Goal: Information Seeking & Learning: Learn about a topic

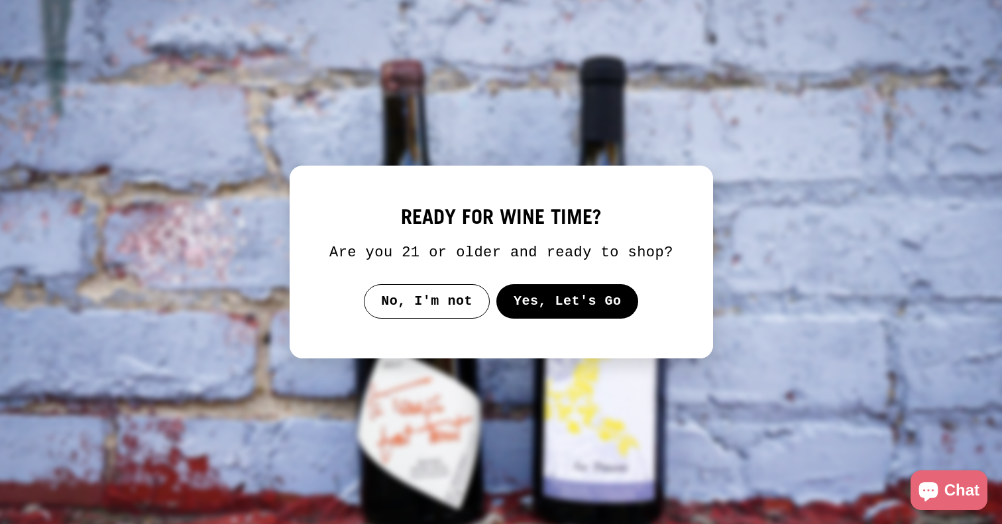
click at [542, 310] on button "Yes, Let's Go" at bounding box center [567, 301] width 143 height 34
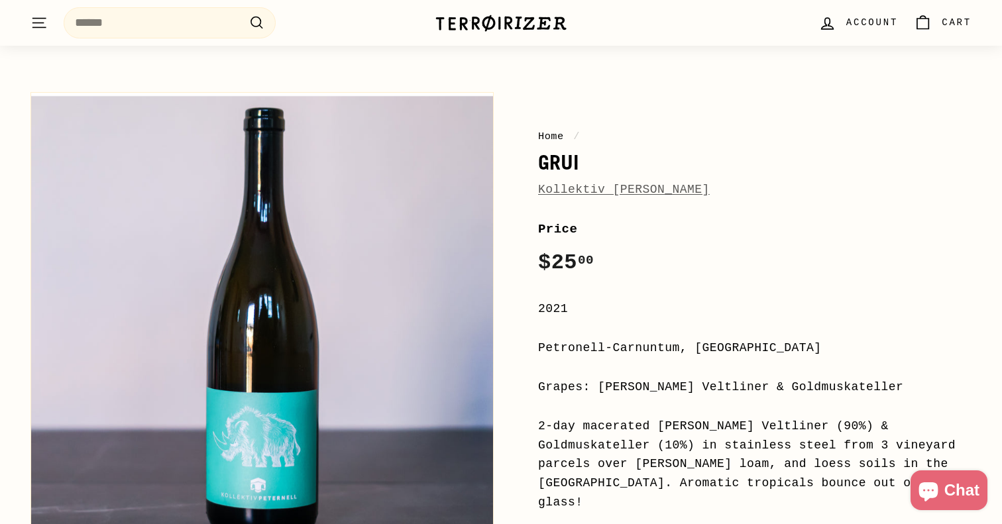
scroll to position [38, 0]
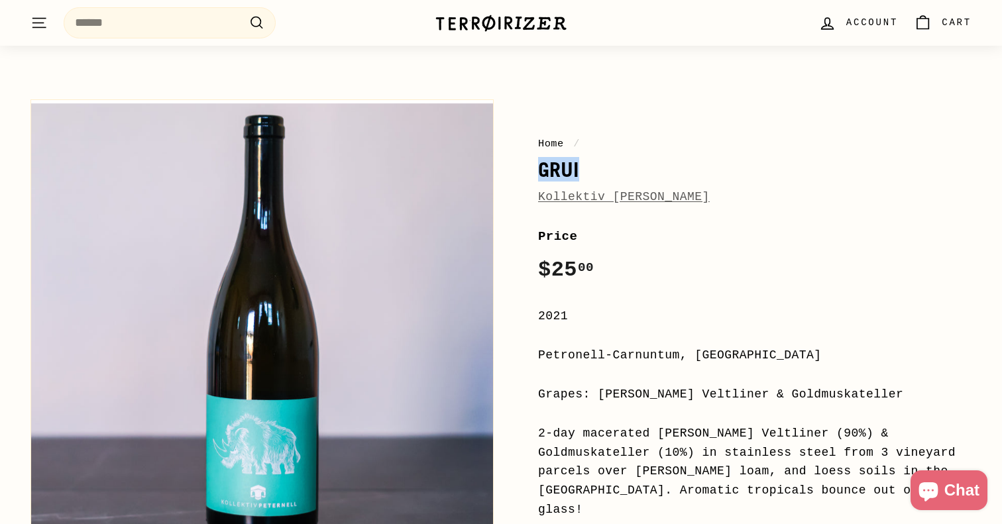
drag, startPoint x: 581, startPoint y: 176, endPoint x: 523, endPoint y: 176, distance: 58.3
click at [523, 176] on div "Home / Grui Kollektiv [PERSON_NAME] Price Regular price $25 00 $25.00 / 2021 Pe…" at bounding box center [739, 477] width 463 height 768
copy h1 "Grui"
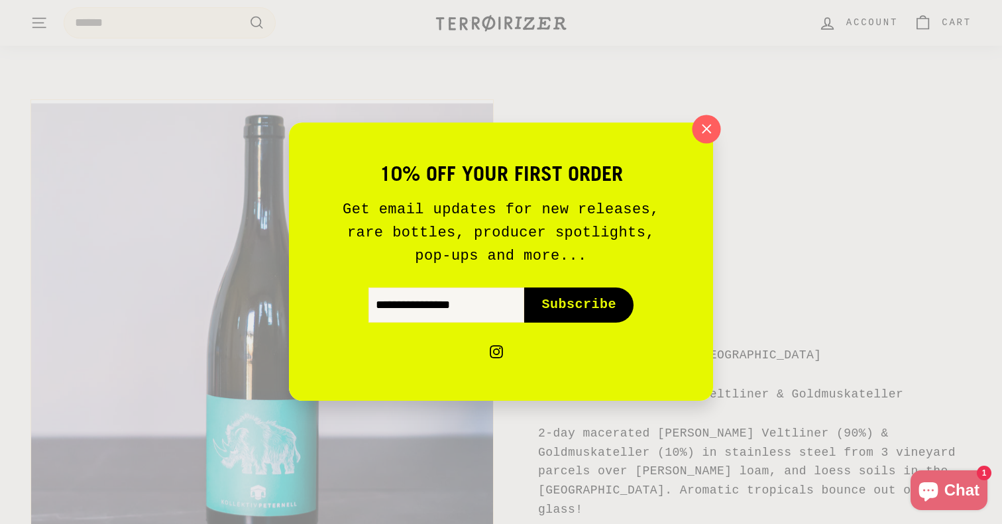
click at [714, 132] on icon "button" at bounding box center [707, 129] width 20 height 20
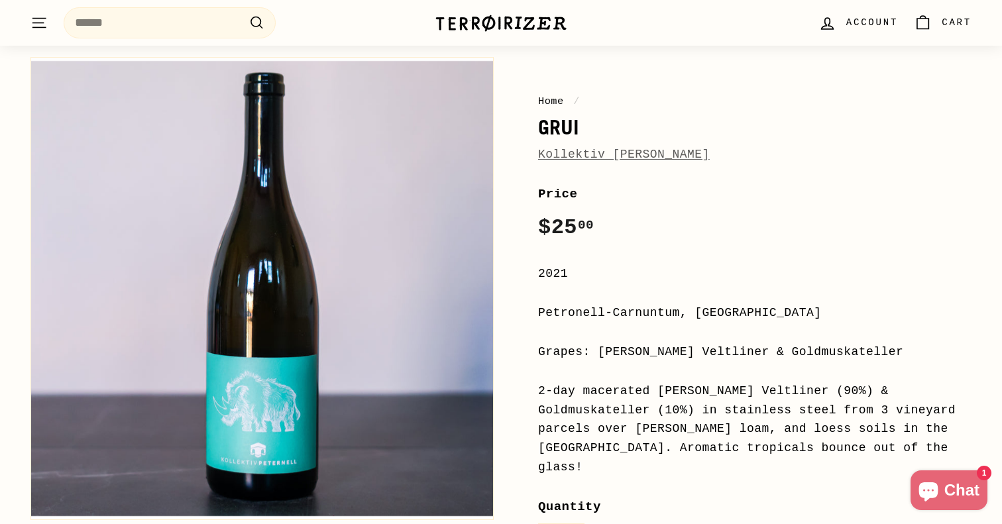
scroll to position [88, 0]
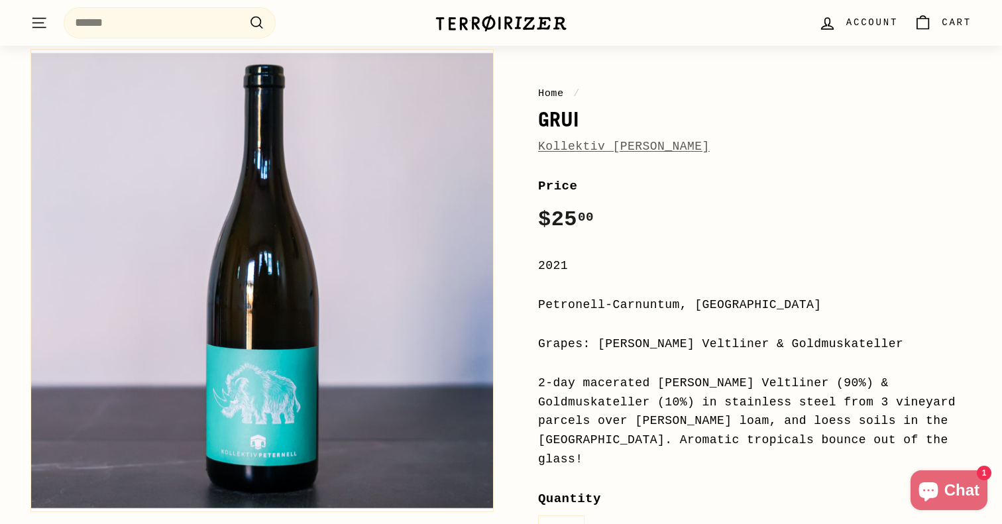
drag, startPoint x: 852, startPoint y: 343, endPoint x: 599, endPoint y: 343, distance: 253.9
click at [599, 343] on div "Grapes: [PERSON_NAME] Veltliner & Goldmuskateller" at bounding box center [754, 344] width 433 height 19
copy div "[PERSON_NAME] Veltliner & Goldmuskateller"
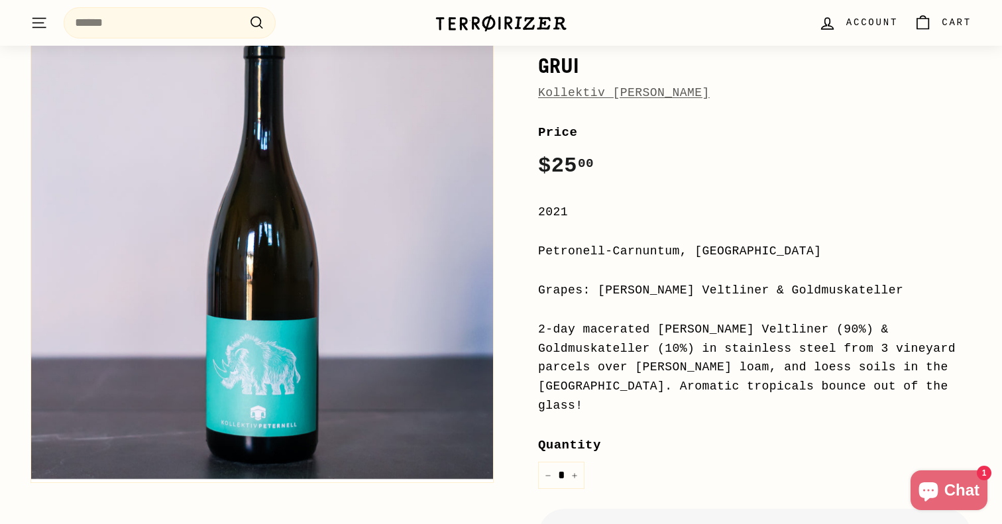
scroll to position [156, 0]
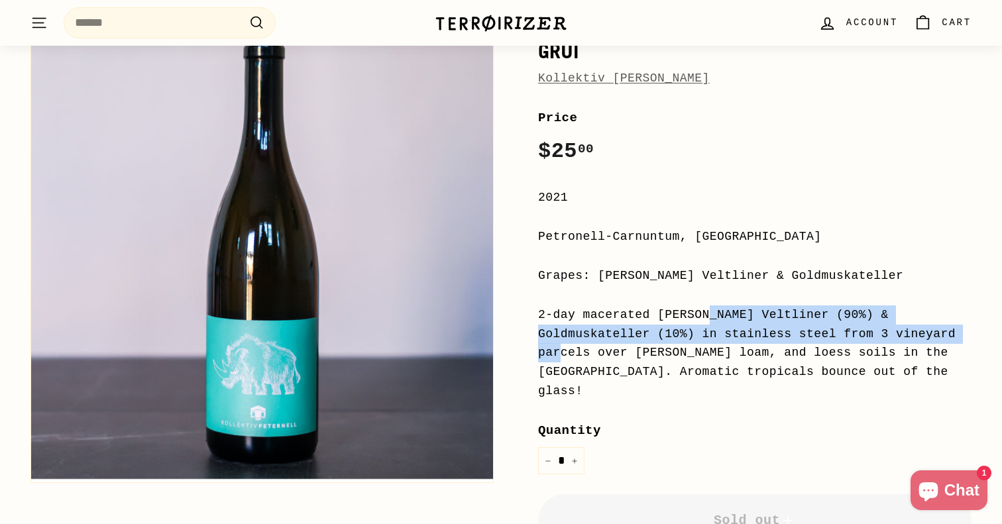
drag, startPoint x: 538, startPoint y: 316, endPoint x: 745, endPoint y: 327, distance: 207.8
click at [745, 327] on div "Home / Grui Kollektiv [PERSON_NAME] Price Regular price $25 00 $25.00 / 2021 Pe…" at bounding box center [739, 358] width 463 height 768
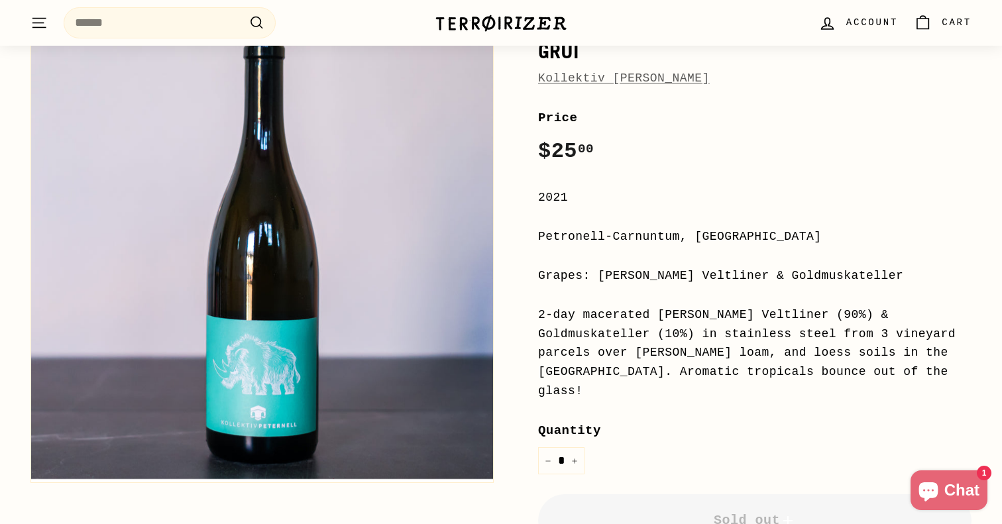
click at [791, 376] on div "2-day macerated [PERSON_NAME] Veltliner (90%) & Goldmuskateller (10%) in stainl…" at bounding box center [754, 353] width 433 height 95
drag, startPoint x: 854, startPoint y: 367, endPoint x: 531, endPoint y: 310, distance: 328.3
click at [530, 310] on div "Home / Grui Kollektiv [PERSON_NAME] Price Regular price $25 00 $25.00 / 2021 Pe…" at bounding box center [739, 358] width 463 height 768
copy div "2-day macerated [PERSON_NAME] Veltliner (90%) & Goldmuskateller (10%) in stainl…"
click at [797, 182] on div "Price Regular price $25 00 $25.00 / 2021 Petronell-[GEOGRAPHIC_DATA], [GEOGRAPH…" at bounding box center [754, 425] width 433 height 634
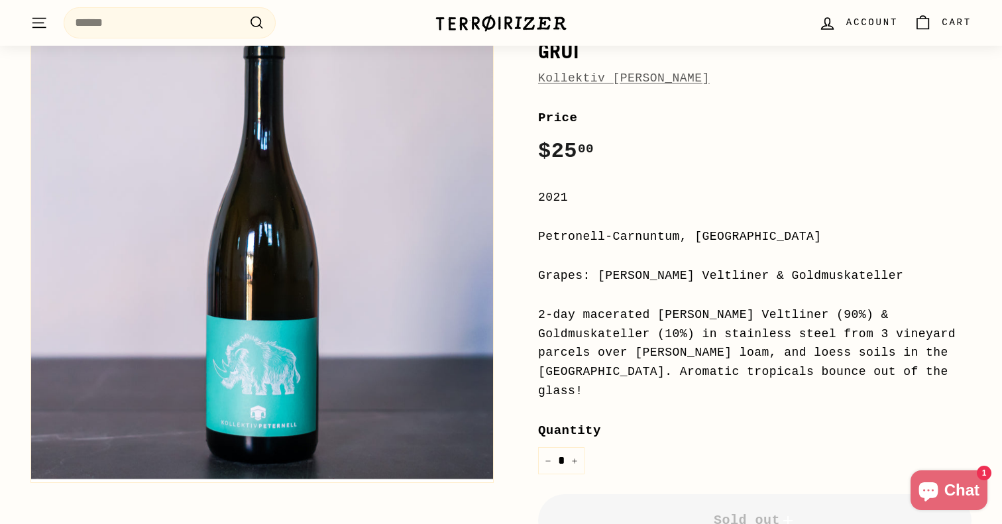
drag, startPoint x: 541, startPoint y: 235, endPoint x: 756, endPoint y: 233, distance: 214.8
click at [756, 233] on div "Petronell-Carnuntum, [GEOGRAPHIC_DATA]" at bounding box center [754, 236] width 433 height 19
copy div "Petronell-Carnuntum, [GEOGRAPHIC_DATA]"
click at [727, 172] on div "Price Regular price $25 00 $25.00 / 2021 Petronell-[GEOGRAPHIC_DATA], [GEOGRAPH…" at bounding box center [754, 425] width 433 height 634
click at [32, 0] on div ". . . Site navigation Search .cls-1{fill:none;stroke:#000;stroke-miterlimit:10;…" at bounding box center [501, 23] width 1002 height 46
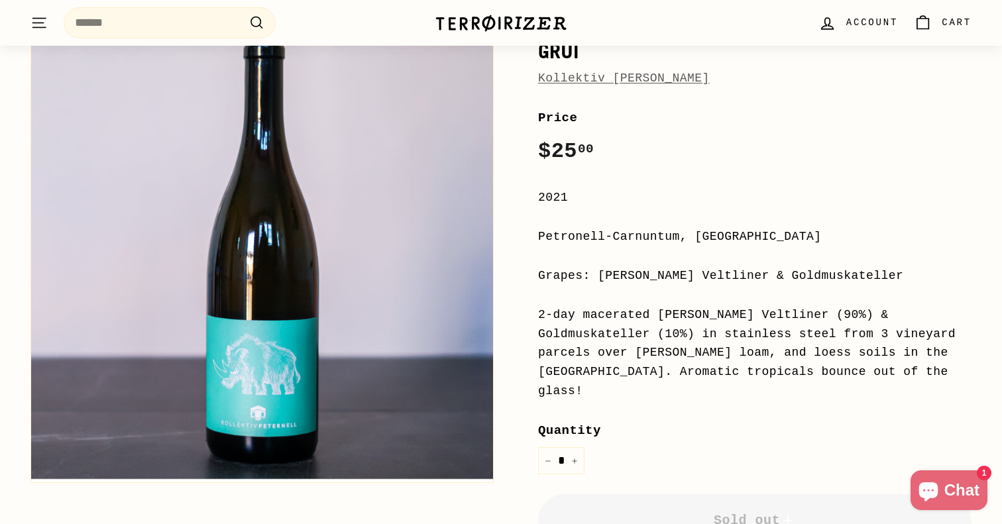
click at [661, 351] on div "2-day macerated [PERSON_NAME] Veltliner (90%) & Goldmuskateller (10%) in stainl…" at bounding box center [754, 353] width 433 height 95
click at [851, 370] on div "2-day macerated [PERSON_NAME] Veltliner (90%) & Goldmuskateller (10%) in stainl…" at bounding box center [754, 353] width 433 height 95
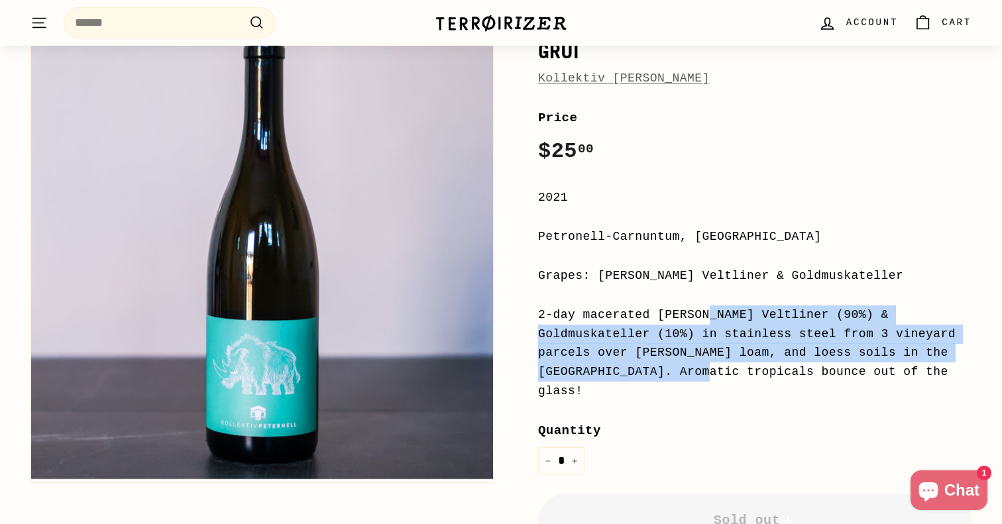
drag, startPoint x: 537, startPoint y: 309, endPoint x: 911, endPoint y: 348, distance: 376.5
click at [911, 348] on div "Home / Grui Kollektiv [PERSON_NAME] Price Regular price $25 00 $25.00 / 2021 Pe…" at bounding box center [739, 358] width 463 height 768
copy div "2-day macerated [PERSON_NAME] Veltliner (90%) & Goldmuskateller (10%) in stainl…"
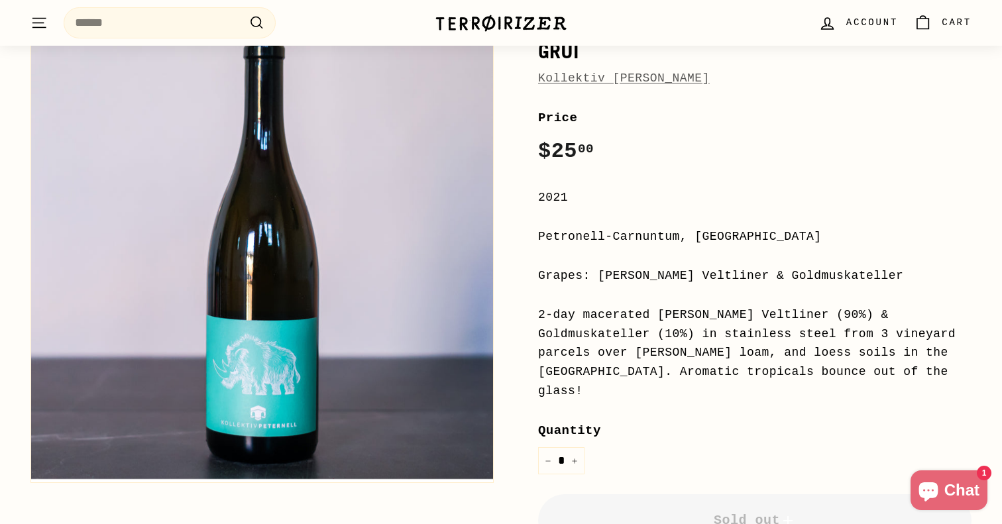
click at [875, 239] on div "Petronell-Carnuntum, [GEOGRAPHIC_DATA]" at bounding box center [754, 236] width 433 height 19
